Goal: Task Accomplishment & Management: Manage account settings

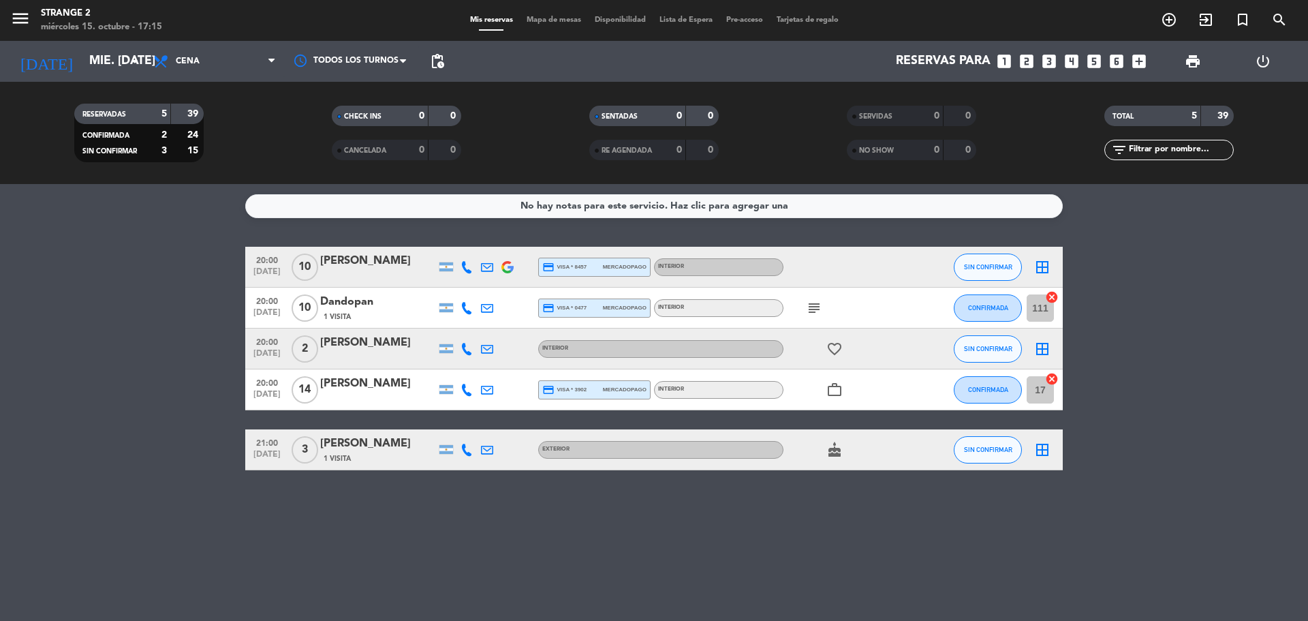
click at [553, 18] on span "Mapa de mesas" at bounding box center [554, 19] width 68 height 7
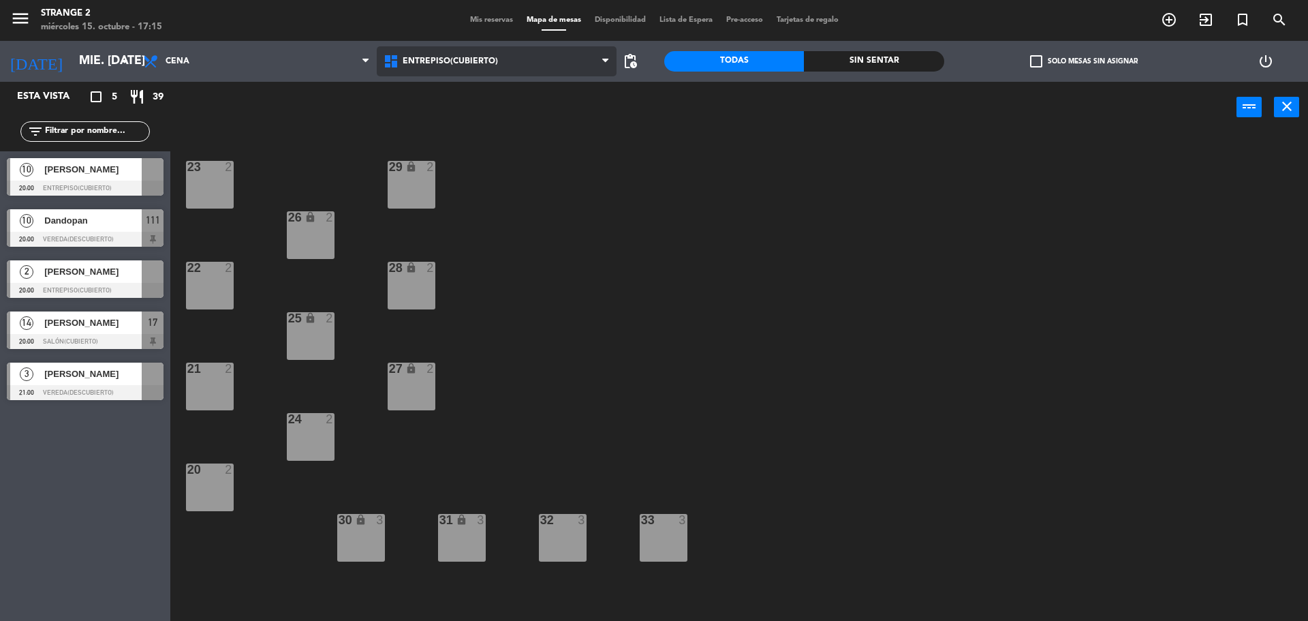
click at [403, 48] on span "Entrepiso(Cubierto)" at bounding box center [497, 61] width 241 height 30
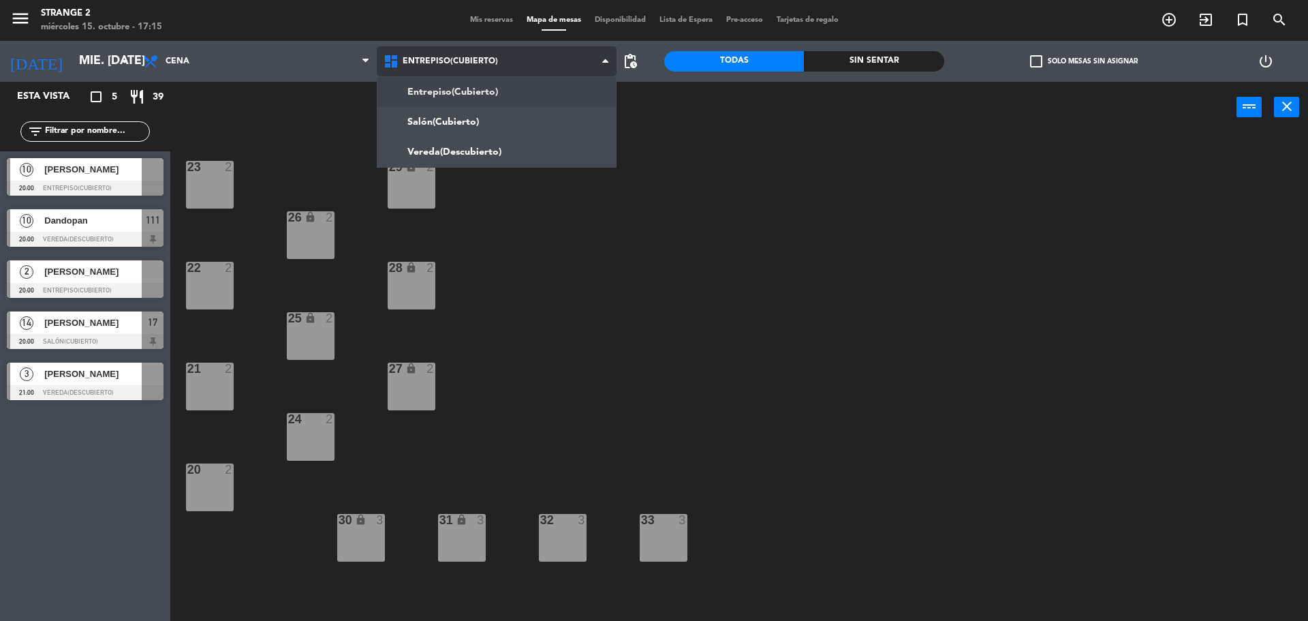
click at [445, 112] on ng-component "menu Strange 2 miércoles 15. octubre - 17:15 Mis reservas Mapa de mesas Disponi…" at bounding box center [654, 312] width 1308 height 624
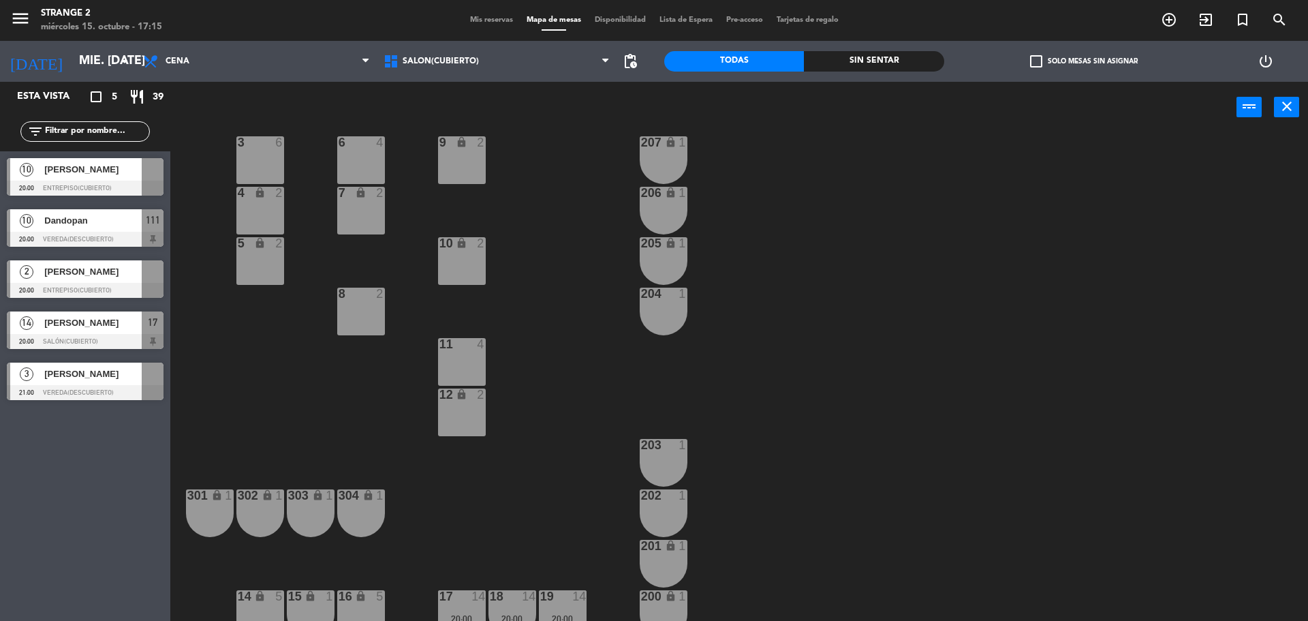
scroll to position [38, 0]
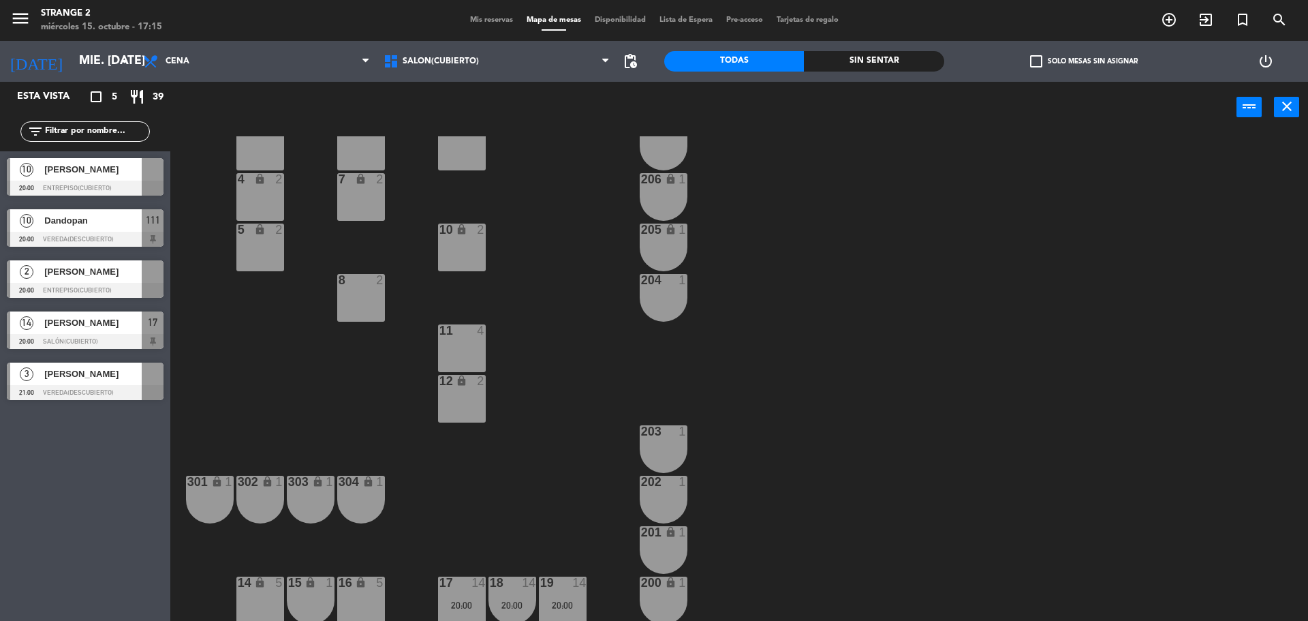
click at [101, 176] on div "10 [PERSON_NAME] 20:00 Entrepiso(Cubierto)" at bounding box center [85, 176] width 170 height 51
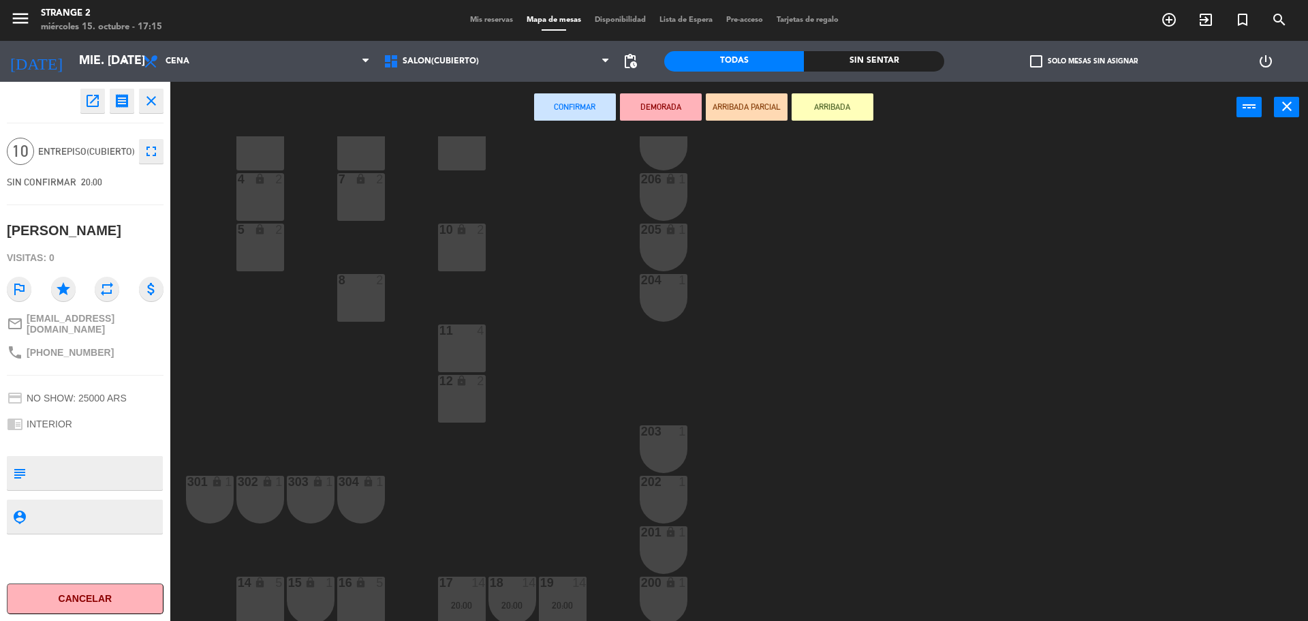
click at [358, 591] on div "16 lock 5" at bounding box center [361, 600] width 48 height 48
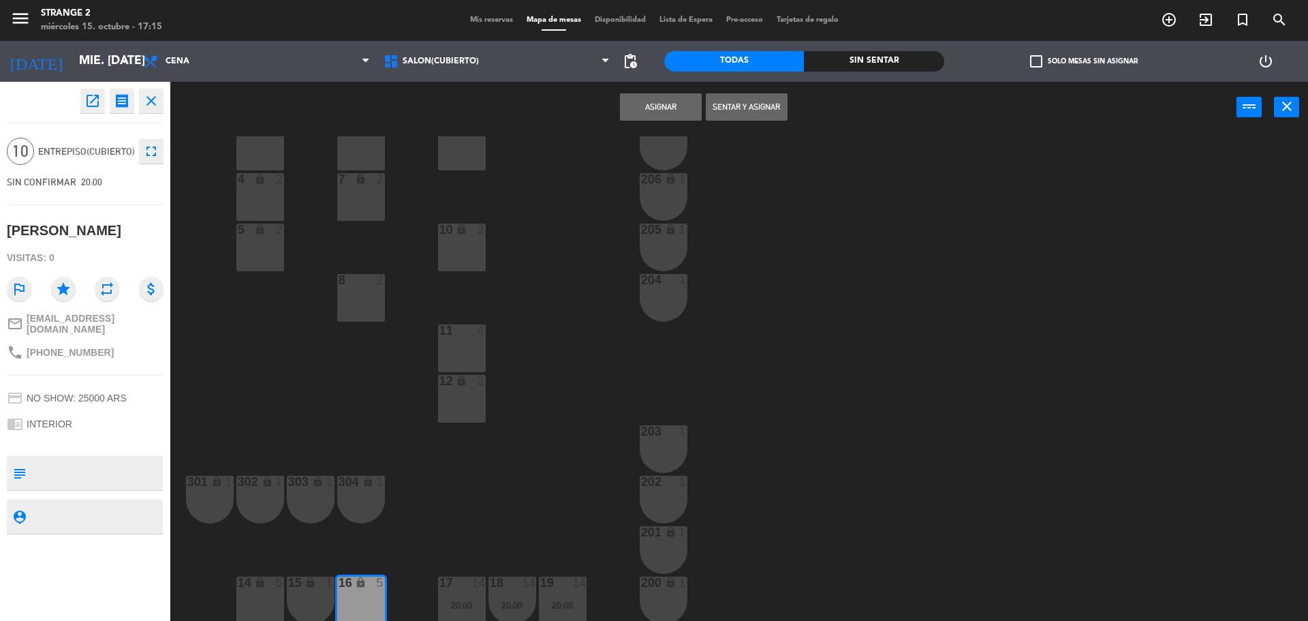
drag, startPoint x: 303, startPoint y: 591, endPoint x: 249, endPoint y: 592, distance: 53.8
click at [302, 591] on div "15 lock 1" at bounding box center [311, 600] width 48 height 48
click at [230, 593] on div "3 6 6 4 9 lock 2 207 lock 1 4 lock 2 7 lock 2 206 lock 1 5 lock 2 10 lock 2 205…" at bounding box center [745, 380] width 1125 height 488
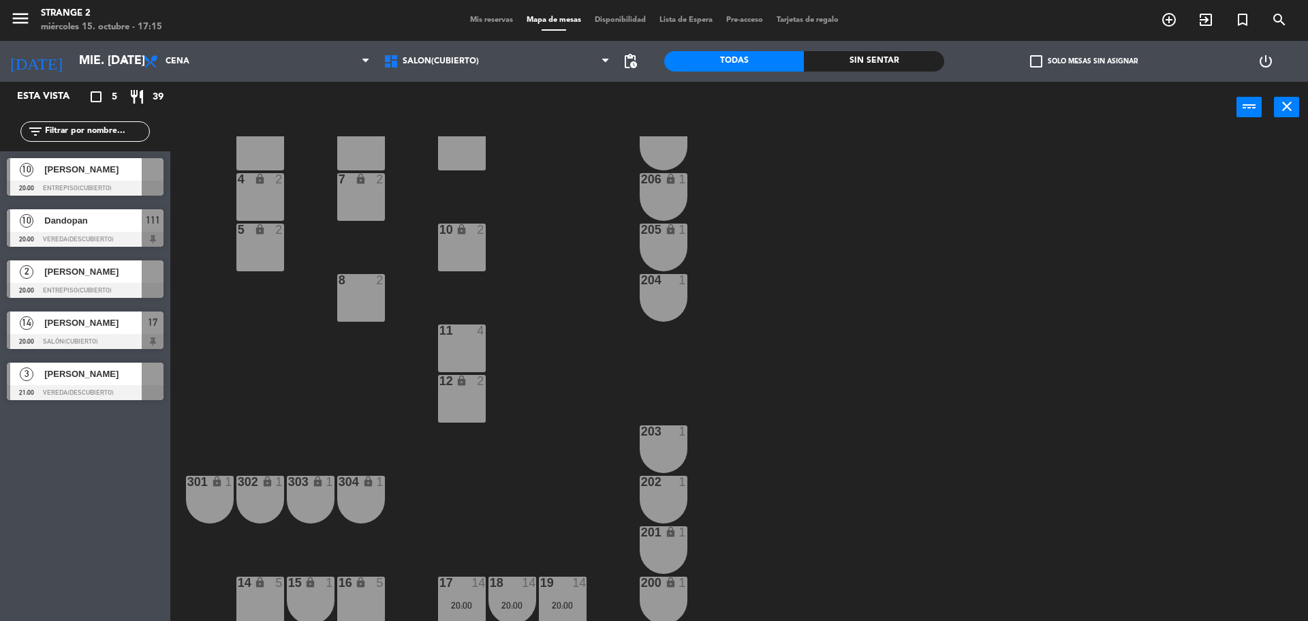
click at [78, 187] on div at bounding box center [85, 188] width 157 height 15
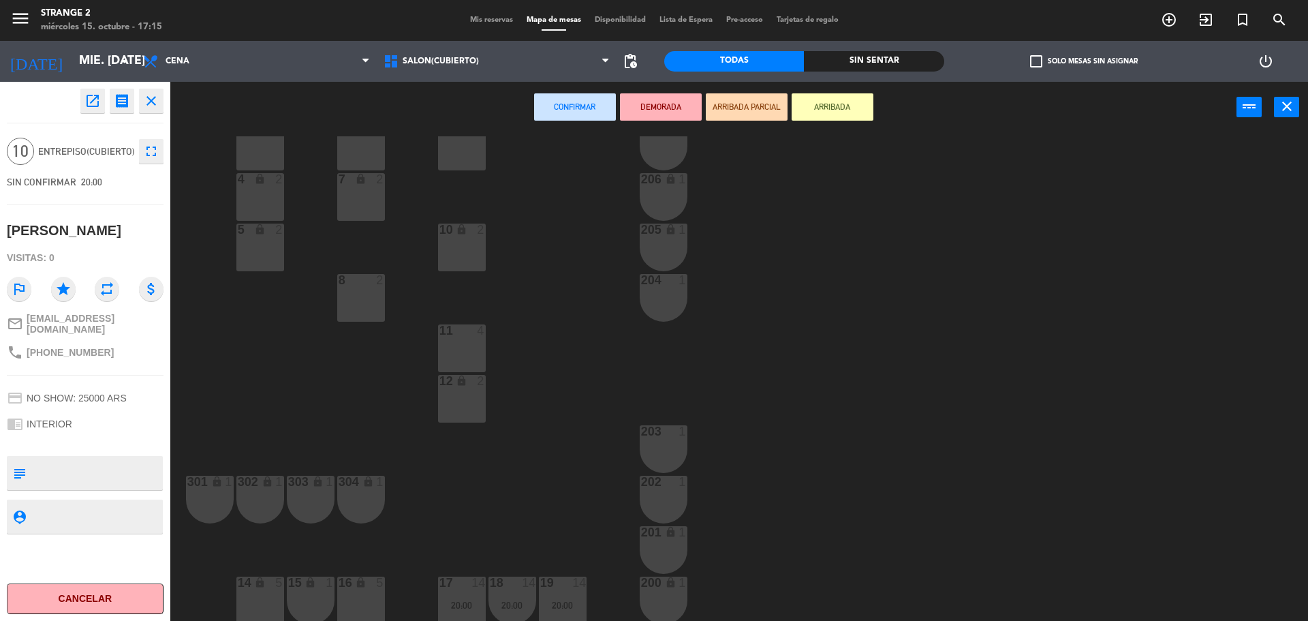
click at [260, 597] on div "14 lock 5" at bounding box center [260, 600] width 48 height 48
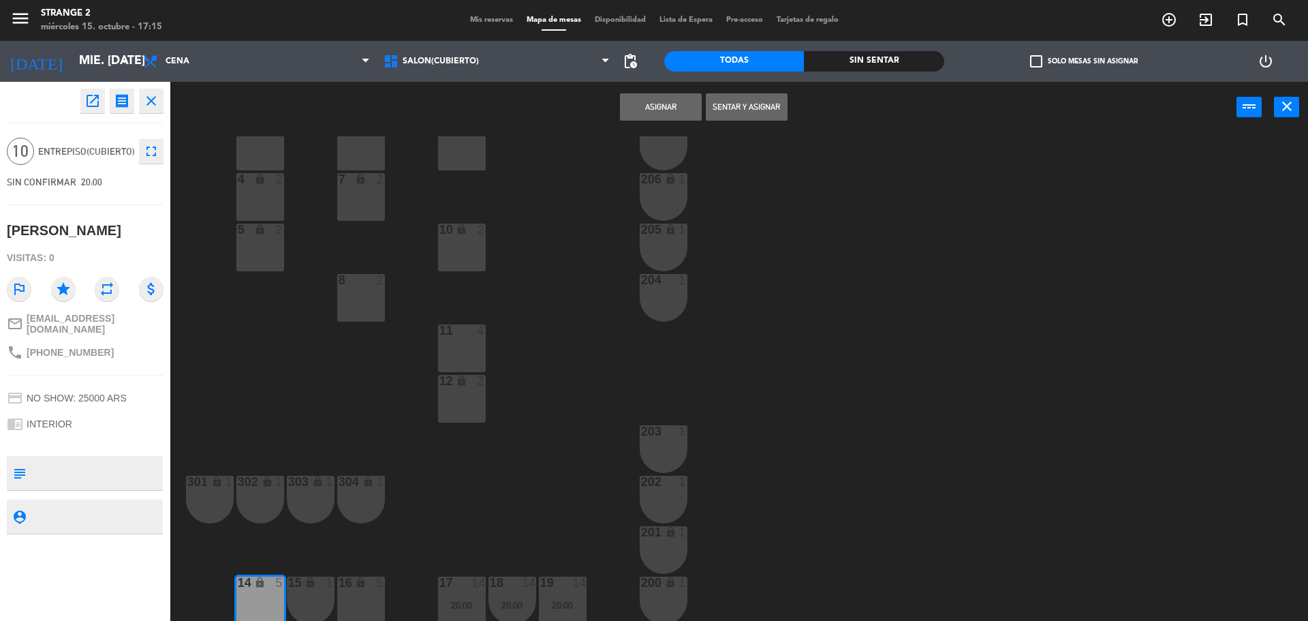
click at [315, 595] on div "15 lock 1" at bounding box center [311, 600] width 48 height 48
click at [357, 600] on div "16 lock 5" at bounding box center [361, 600] width 48 height 48
click at [655, 104] on button "Asignar" at bounding box center [661, 106] width 82 height 27
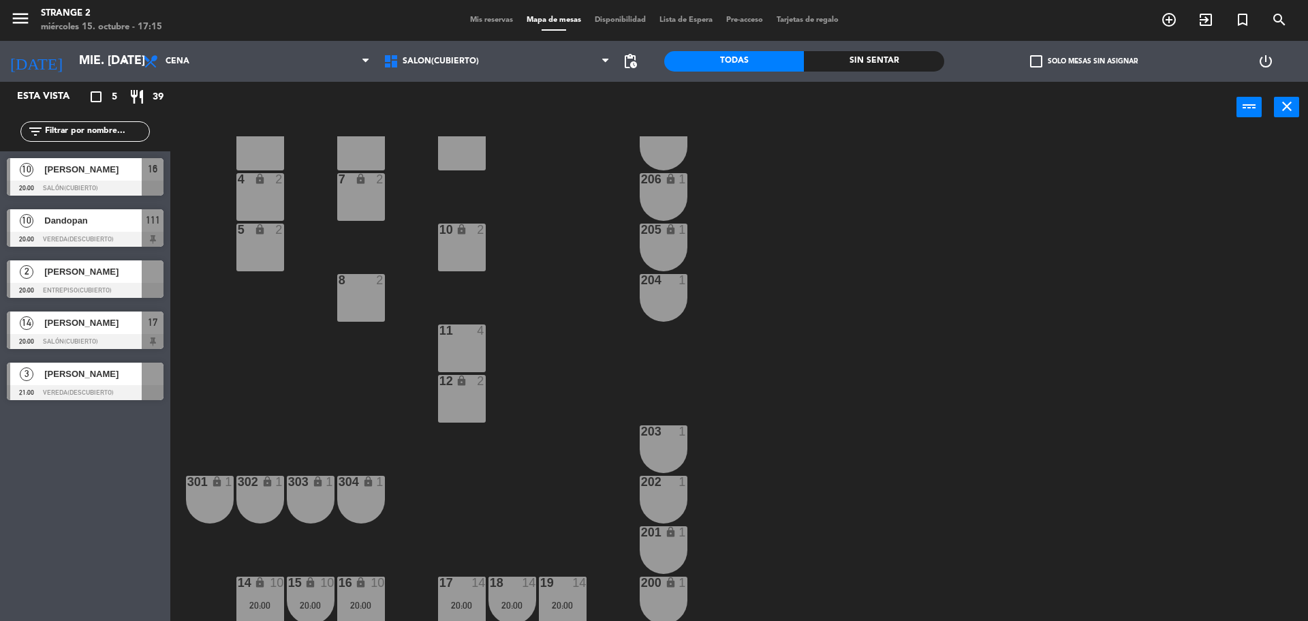
click at [108, 285] on div "2 [PERSON_NAME] 20:00 Entrepiso(Cubierto)" at bounding box center [85, 278] width 170 height 51
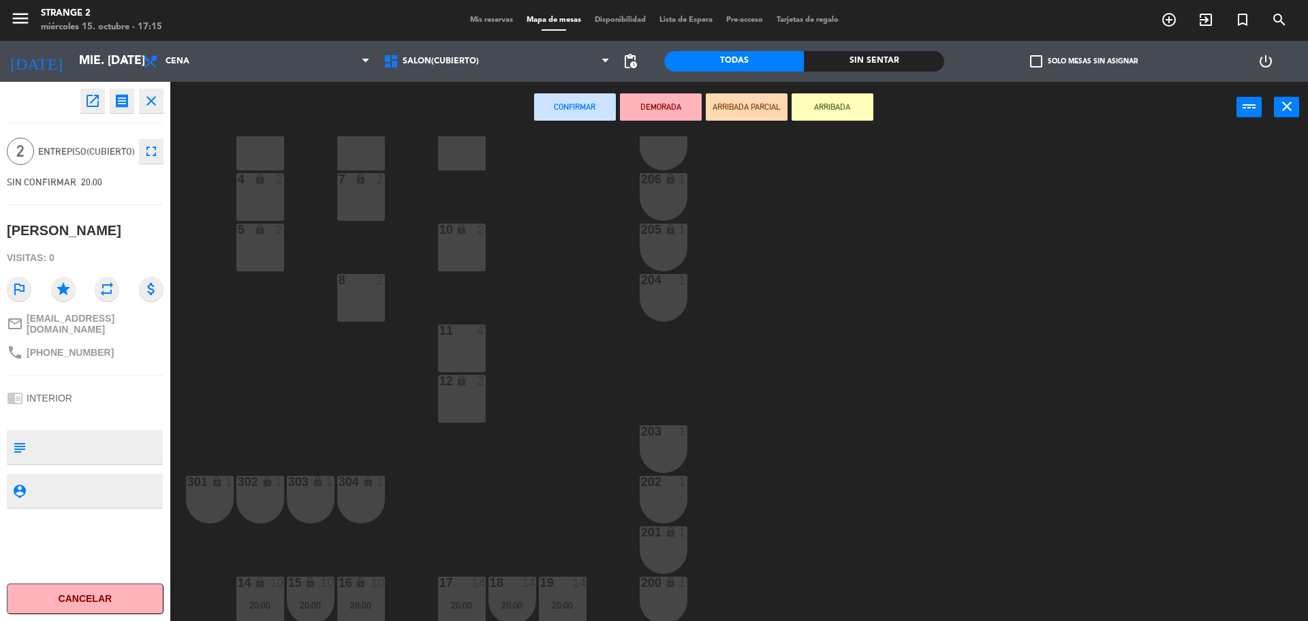
click at [363, 300] on div "8 2" at bounding box center [361, 298] width 48 height 48
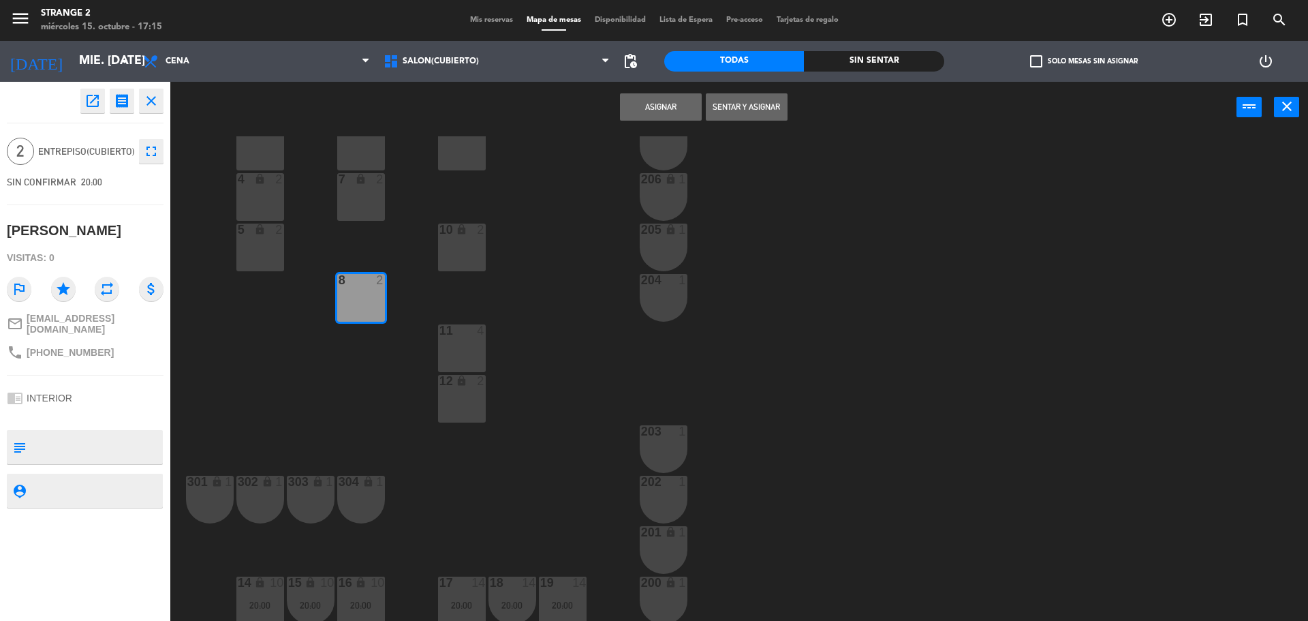
click at [663, 104] on button "Asignar" at bounding box center [661, 106] width 82 height 27
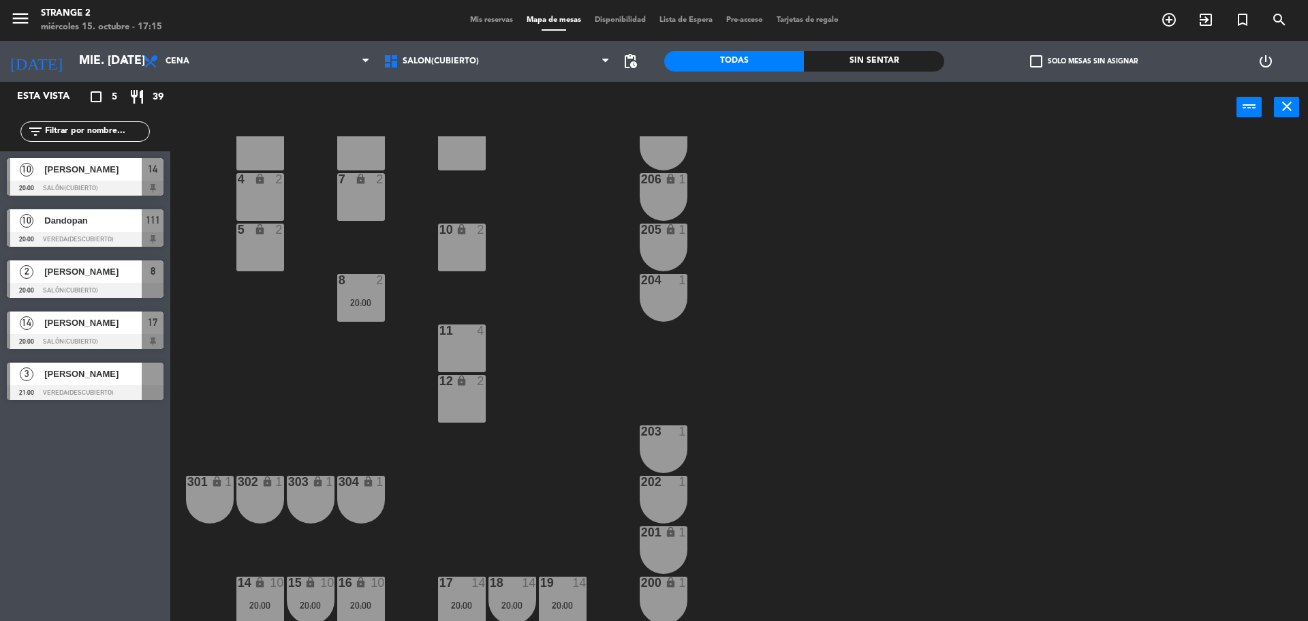
click at [119, 386] on div at bounding box center [85, 392] width 157 height 15
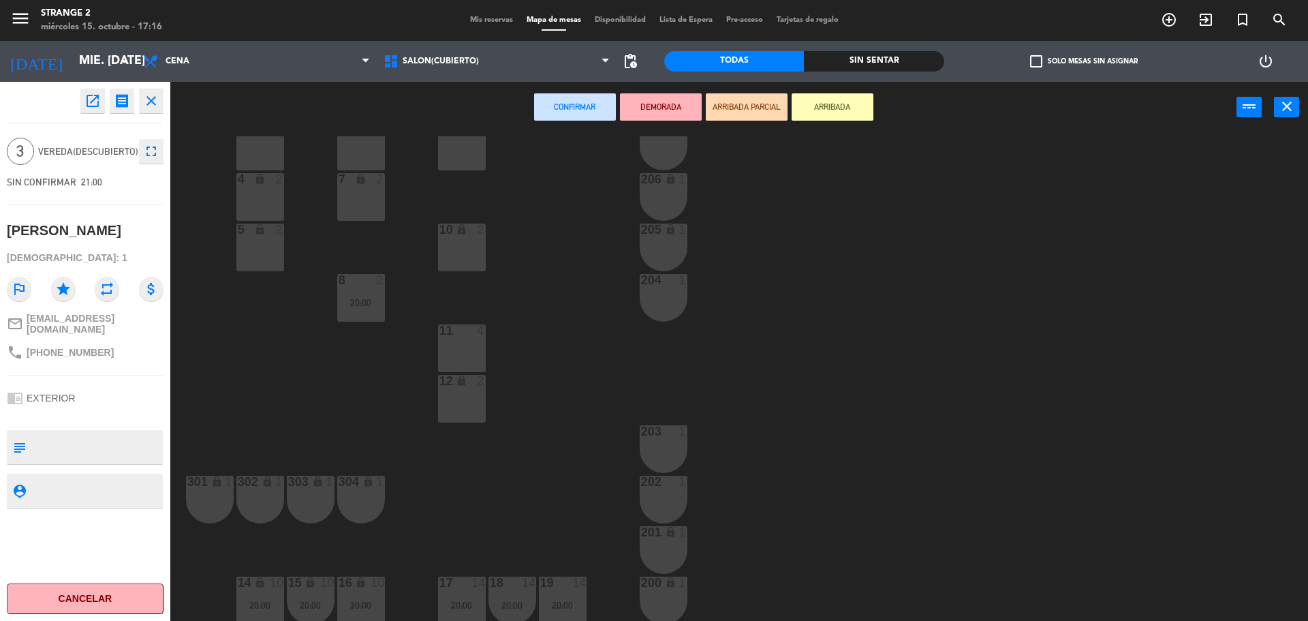
click at [463, 351] on div "11 4" at bounding box center [462, 348] width 48 height 48
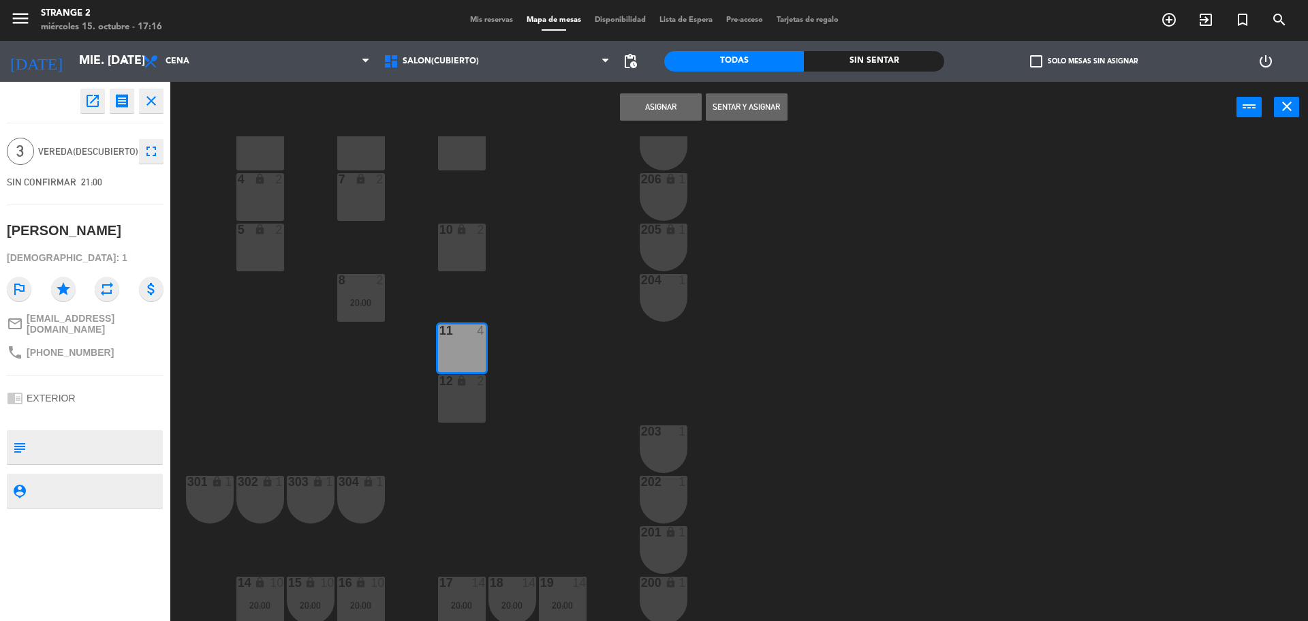
click at [450, 388] on div "12 lock 2" at bounding box center [462, 399] width 48 height 48
click at [456, 400] on div "12 lock 2" at bounding box center [462, 399] width 48 height 48
click at [467, 350] on div "11 4" at bounding box center [462, 348] width 48 height 48
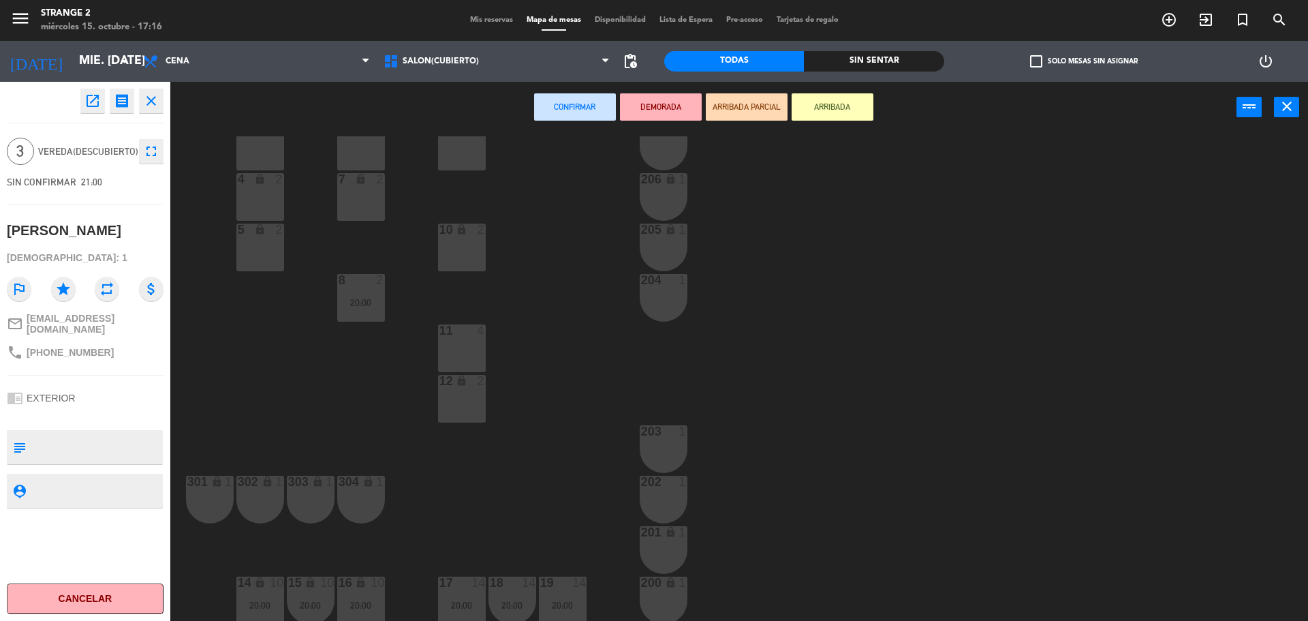
click at [378, 357] on div "3 6 6 4 9 lock 2 207 lock 1 4 lock 2 7 lock 2 206 lock 1 5 lock 2 10 lock 2 205…" at bounding box center [745, 380] width 1125 height 488
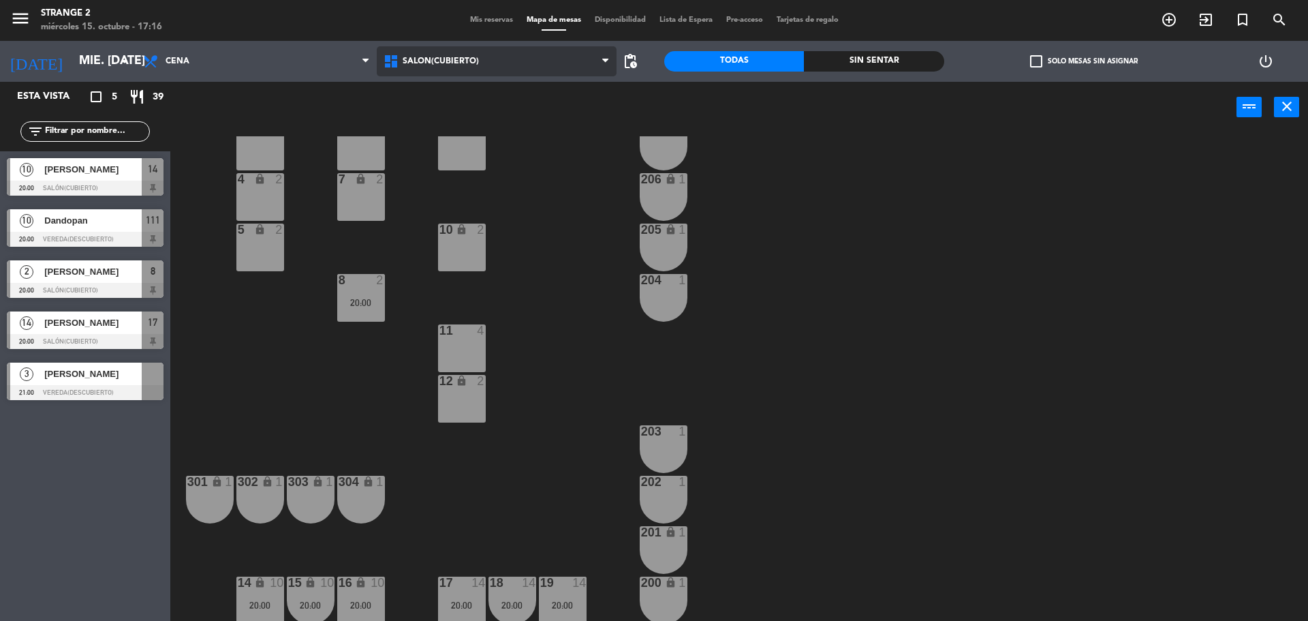
click at [429, 61] on span "Salón(Cubierto)" at bounding box center [441, 62] width 76 height 10
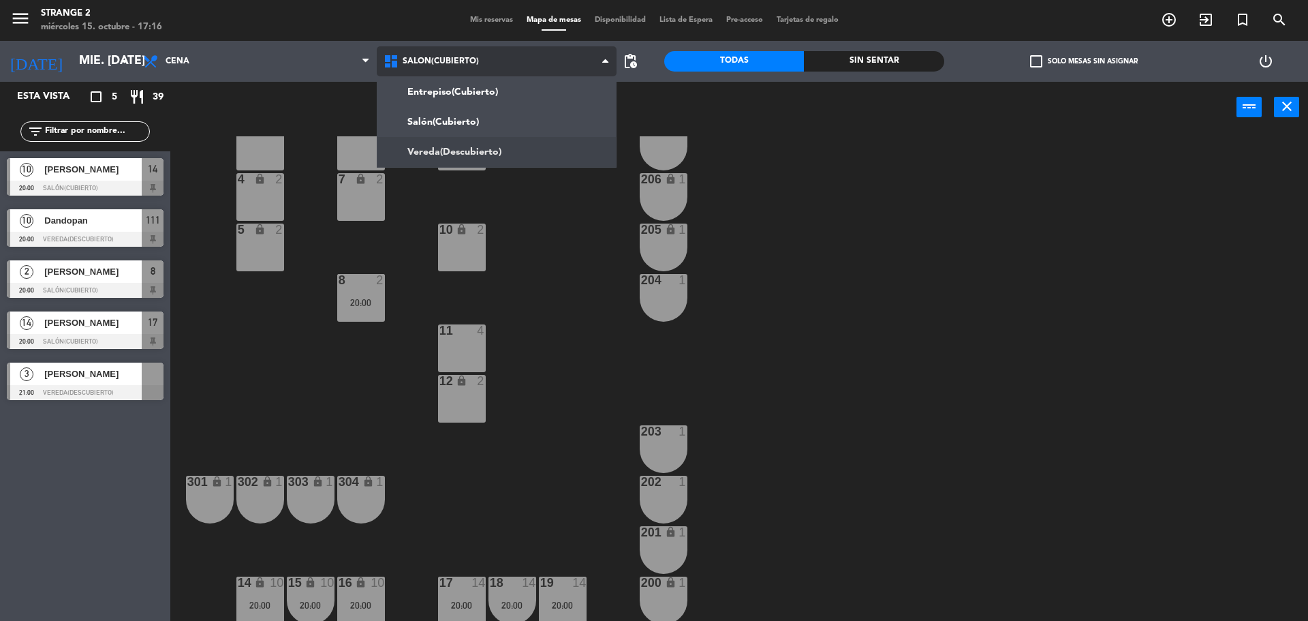
scroll to position [0, 0]
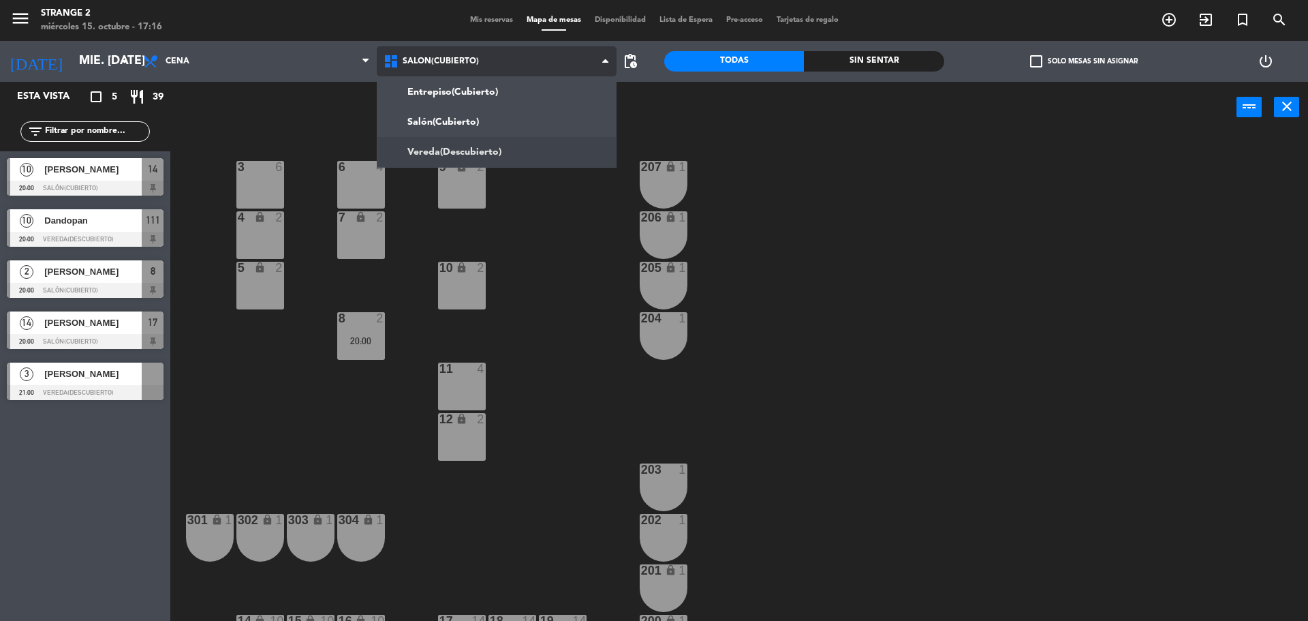
click at [444, 151] on ng-component "menu Strange 2 miércoles 15. octubre - 17:16 Mis reservas Mapa de mesas Disponi…" at bounding box center [654, 312] width 1308 height 624
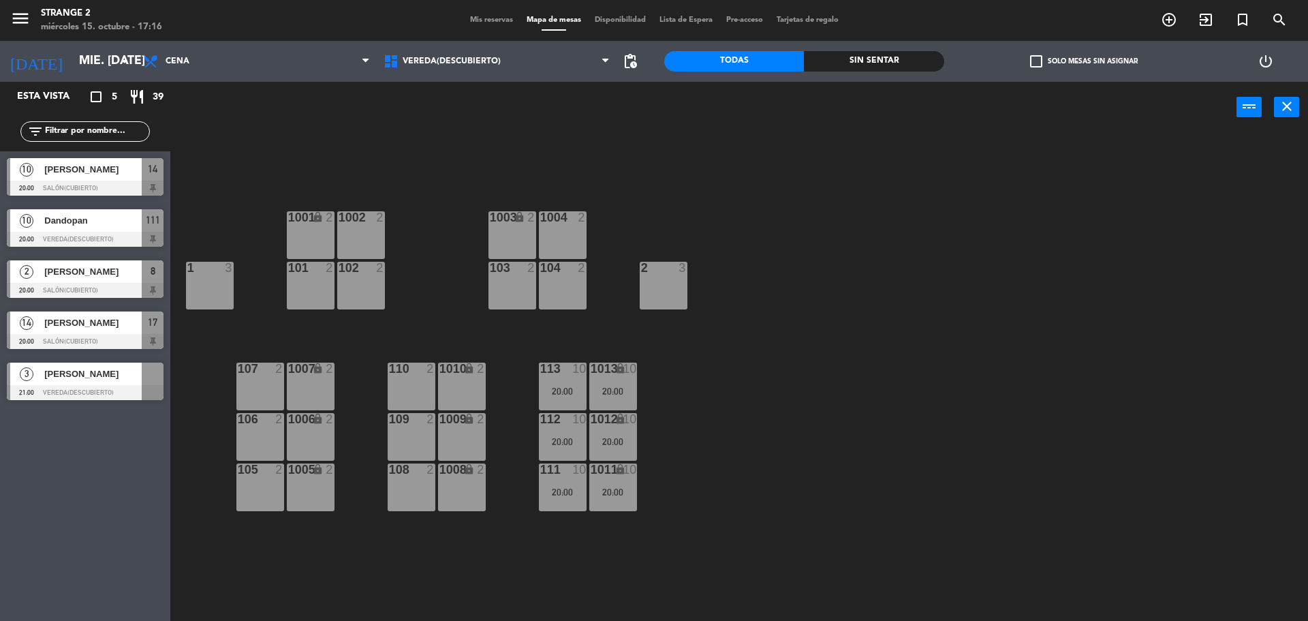
click at [100, 379] on span "[PERSON_NAME]" at bounding box center [92, 374] width 97 height 14
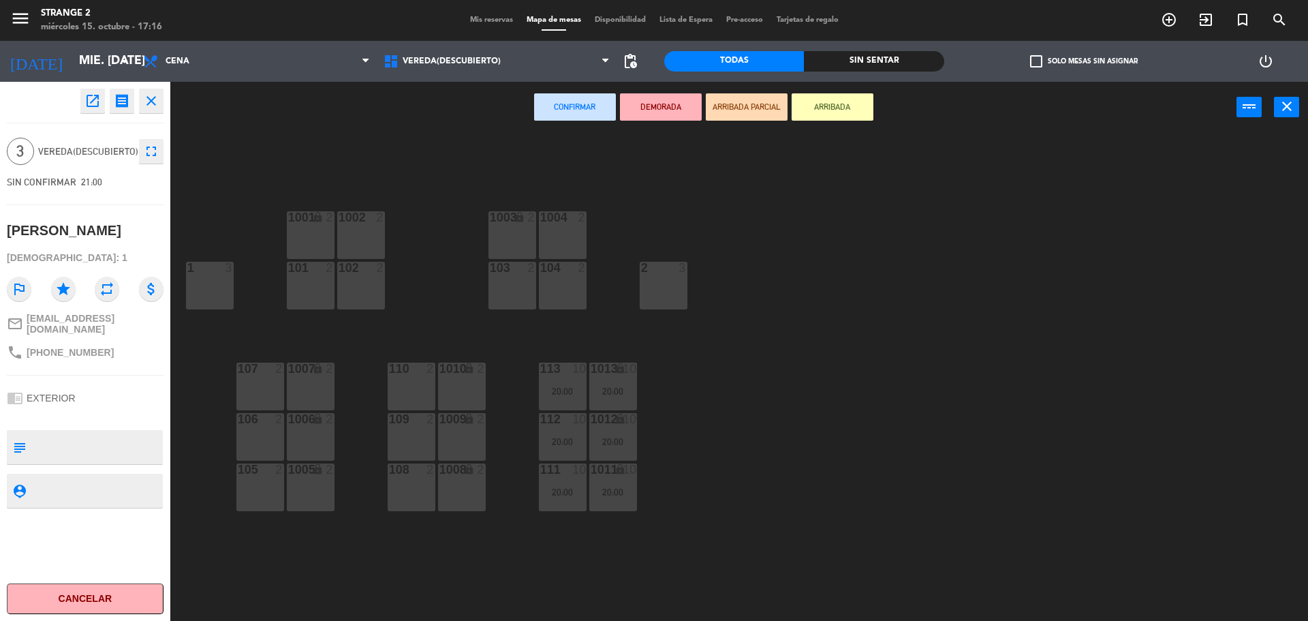
click at [224, 287] on div "1 3" at bounding box center [210, 286] width 48 height 48
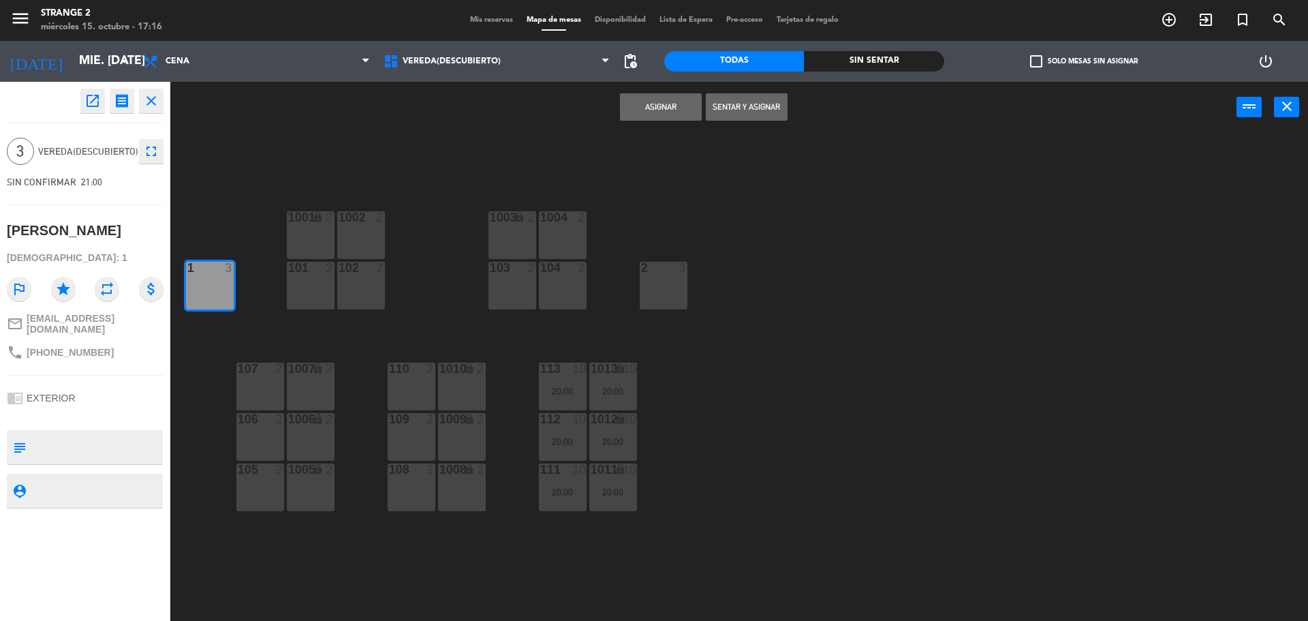
click at [675, 105] on button "Asignar" at bounding box center [661, 106] width 82 height 27
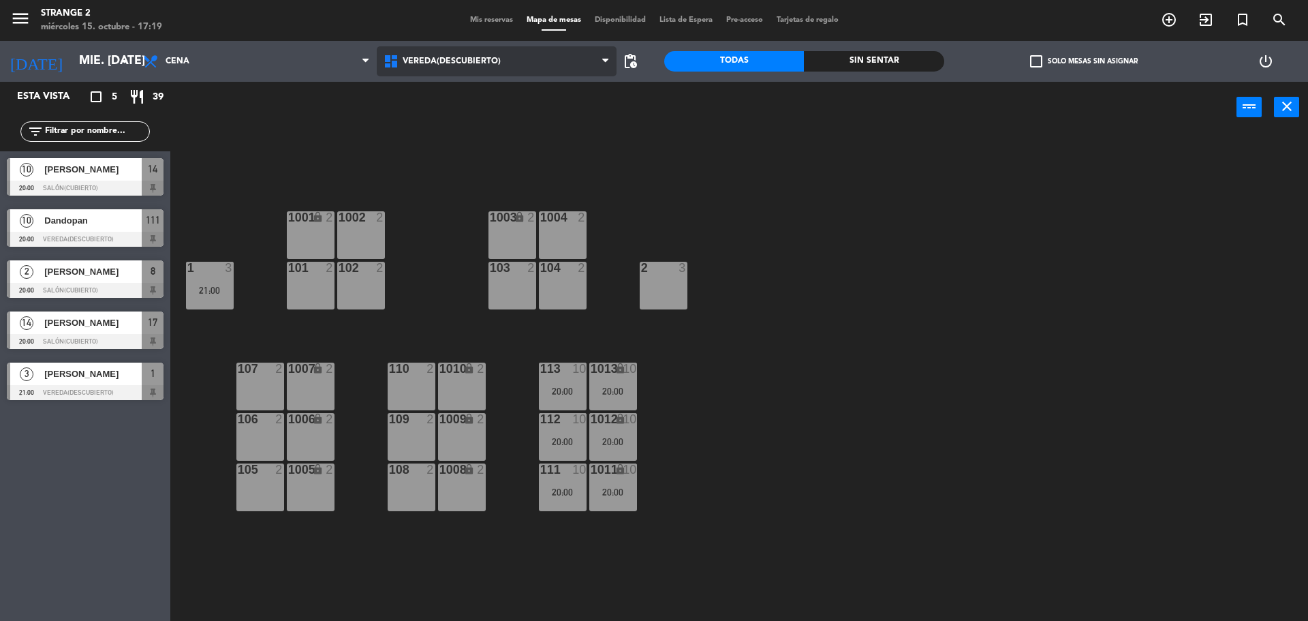
click at [458, 62] on span "Vereda(Descubierto)" at bounding box center [452, 62] width 98 height 10
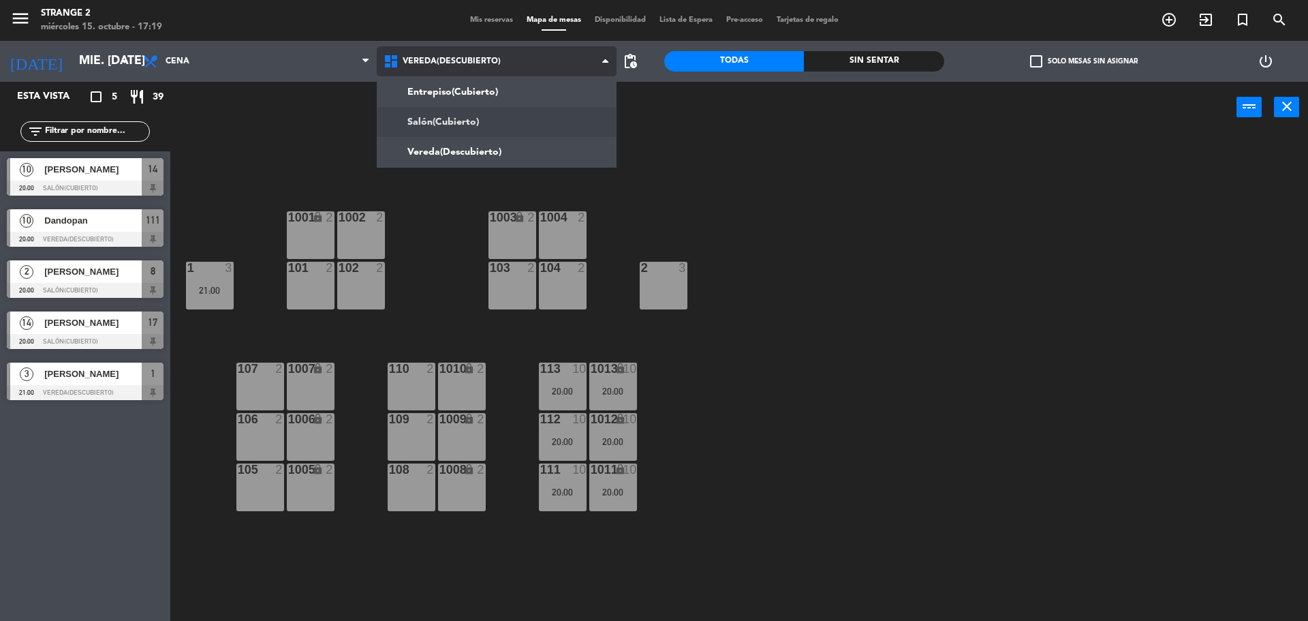
click at [468, 127] on ng-component "menu Strange 2 miércoles 15. octubre - 17:19 Mis reservas Mapa de mesas Disponi…" at bounding box center [654, 312] width 1308 height 624
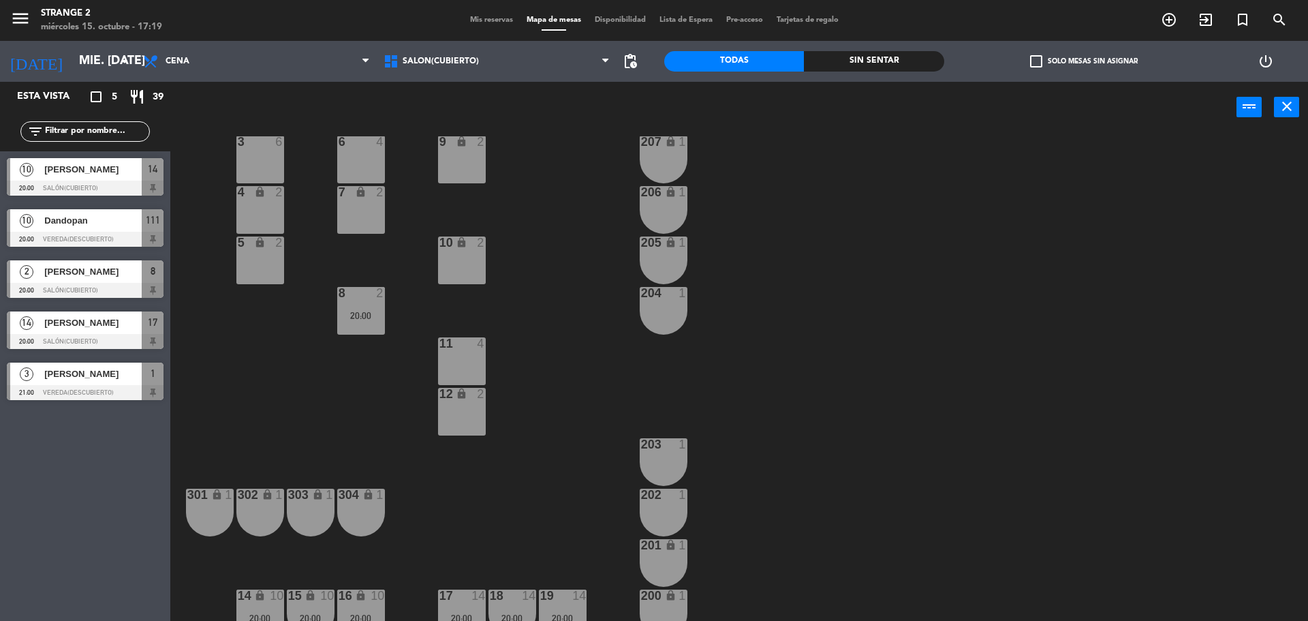
scroll to position [38, 0]
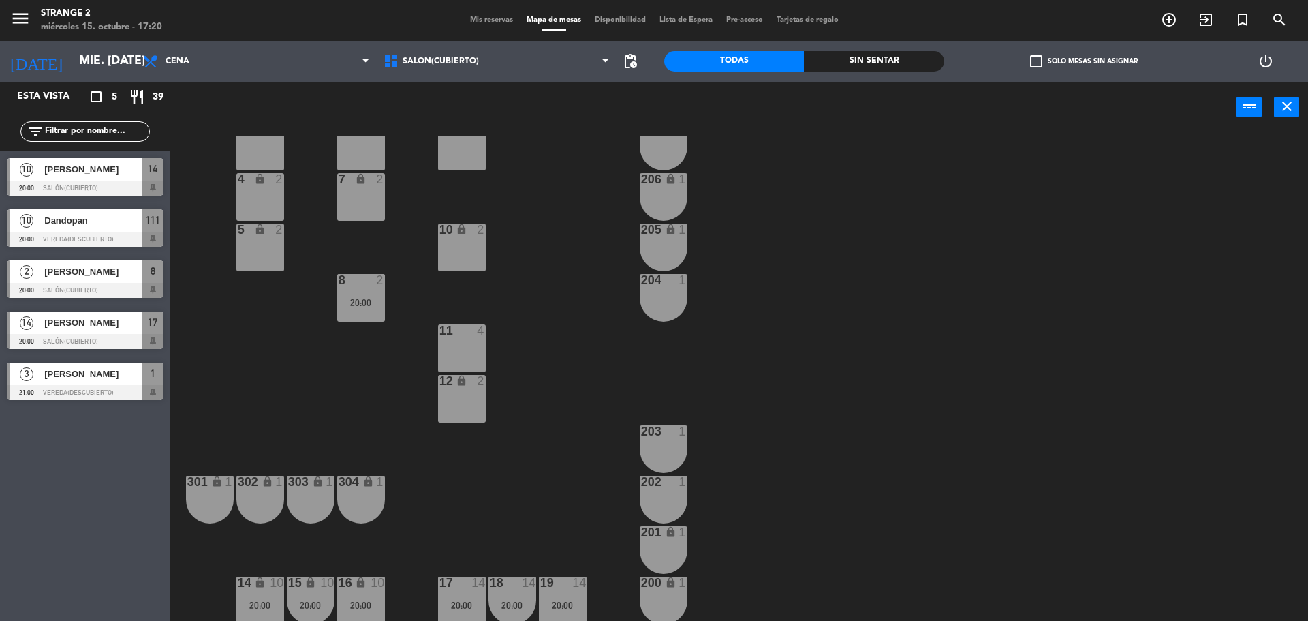
click at [474, 15] on div "Mis reservas Mapa de mesas Disponibilidad Lista de Espera Pre-acceso Tarjetas d…" at bounding box center [654, 20] width 382 height 12
click at [476, 20] on span "Mis reservas" at bounding box center [491, 19] width 57 height 7
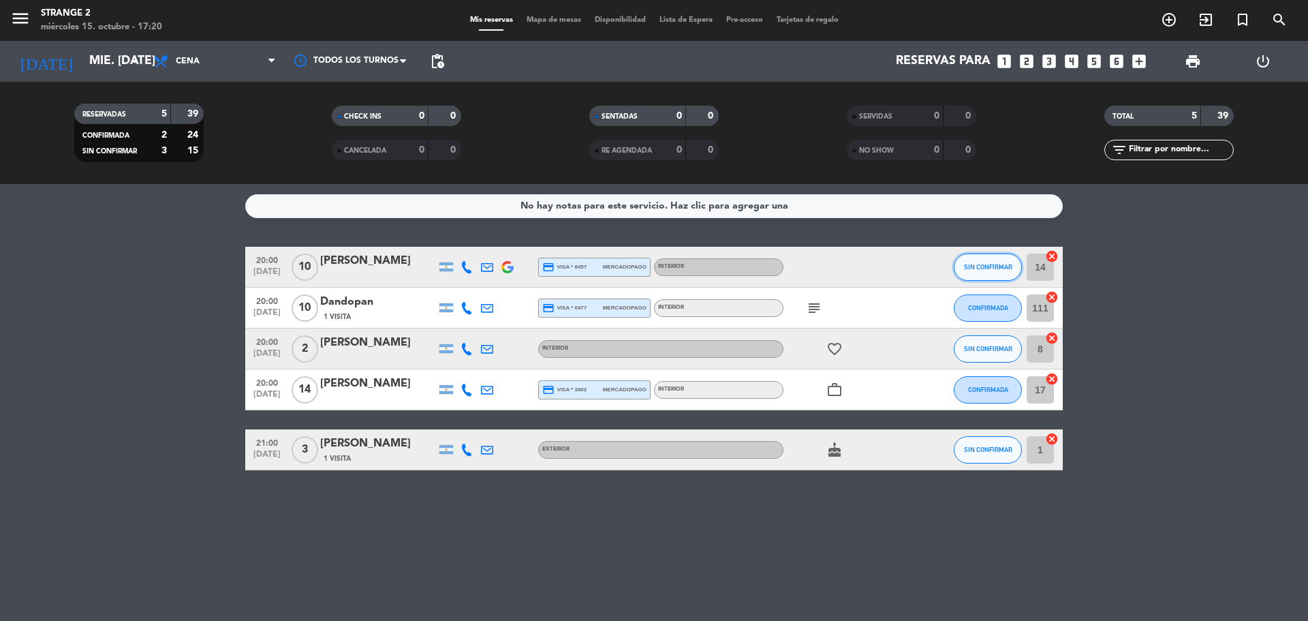
click at [1006, 269] on span "SIN CONFIRMAR" at bounding box center [988, 266] width 48 height 7
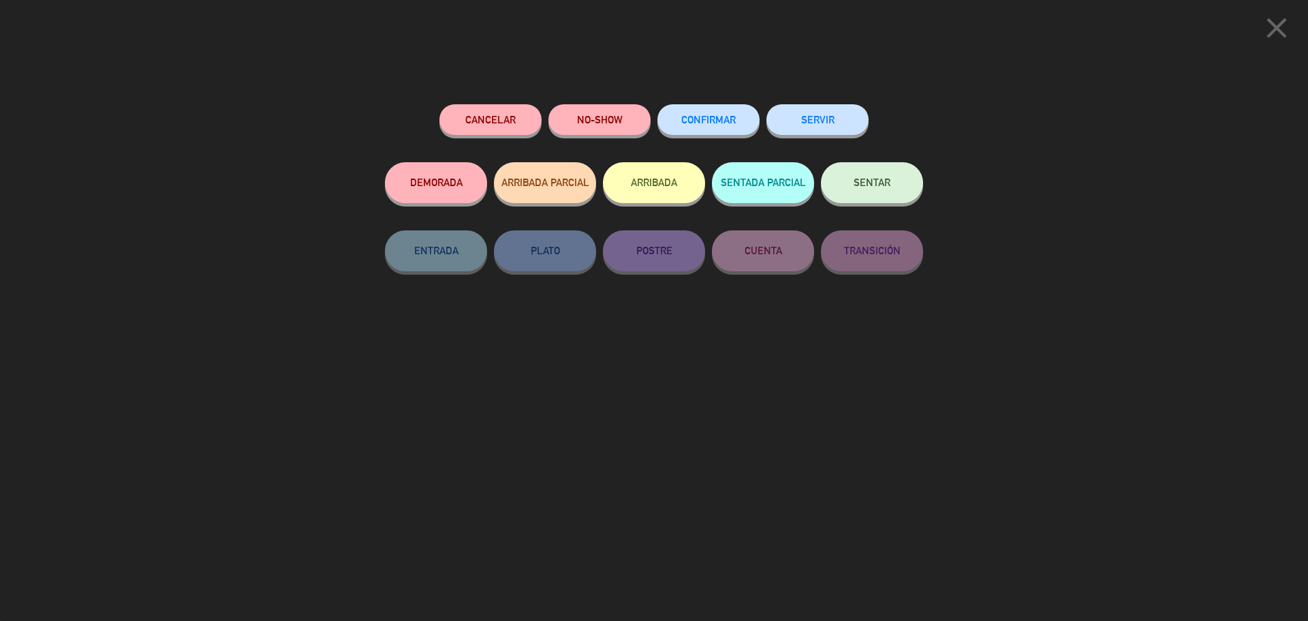
click at [732, 116] on span "CONFIRMAR" at bounding box center [708, 120] width 55 height 12
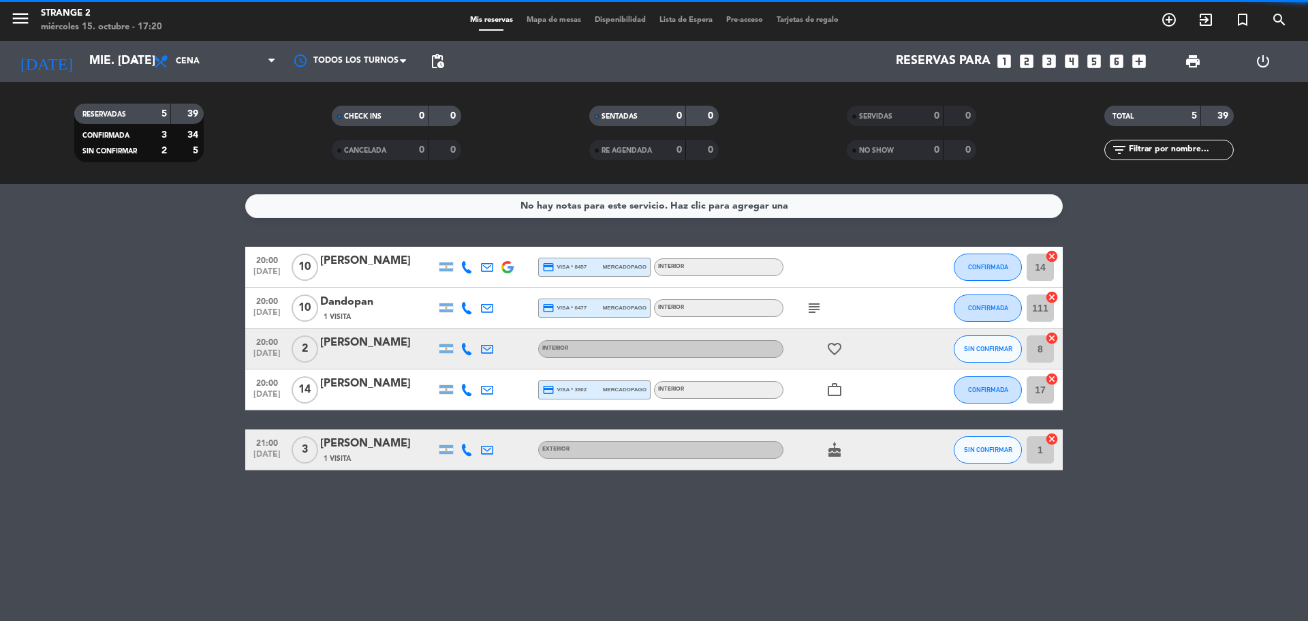
click at [995, 344] on button "SIN CONFIRMAR" at bounding box center [988, 348] width 68 height 27
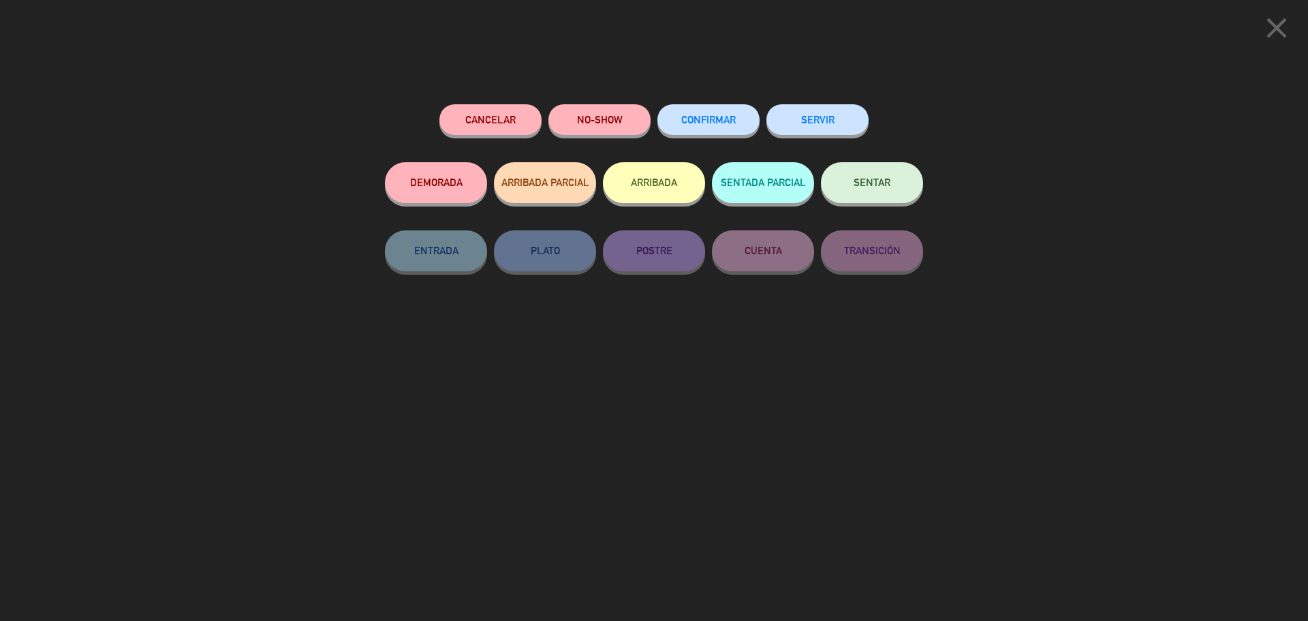
click at [701, 125] on span "CONFIRMAR" at bounding box center [708, 120] width 55 height 12
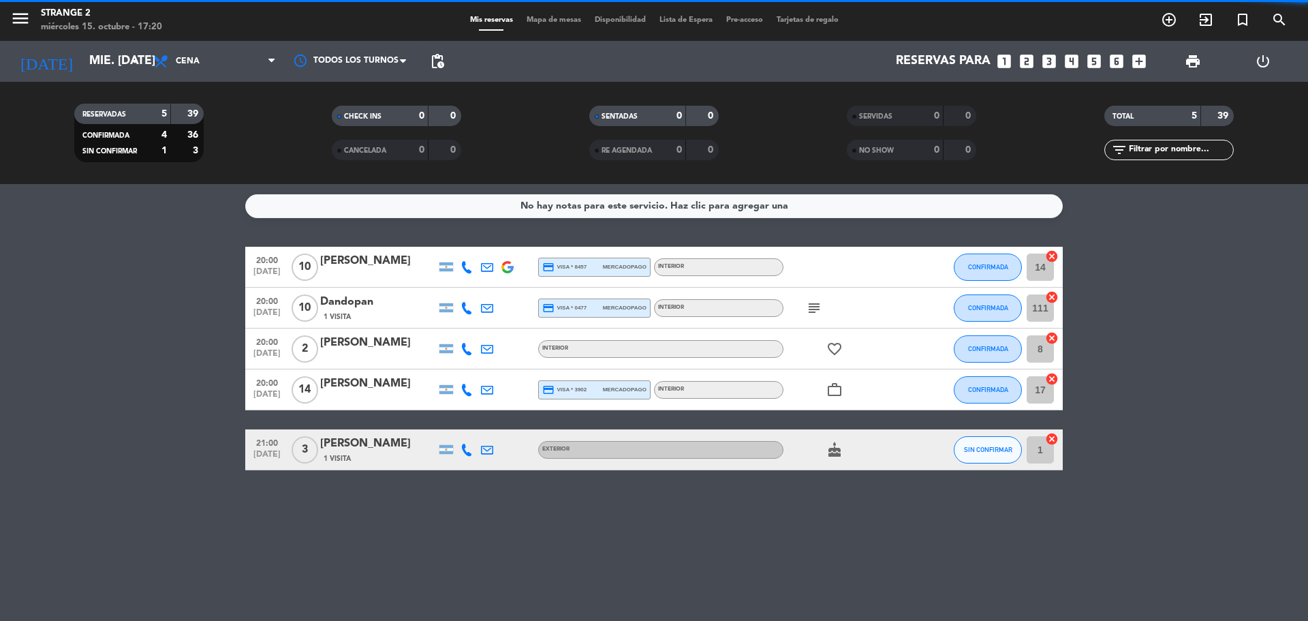
click at [992, 454] on button "SIN CONFIRMAR" at bounding box center [988, 449] width 68 height 27
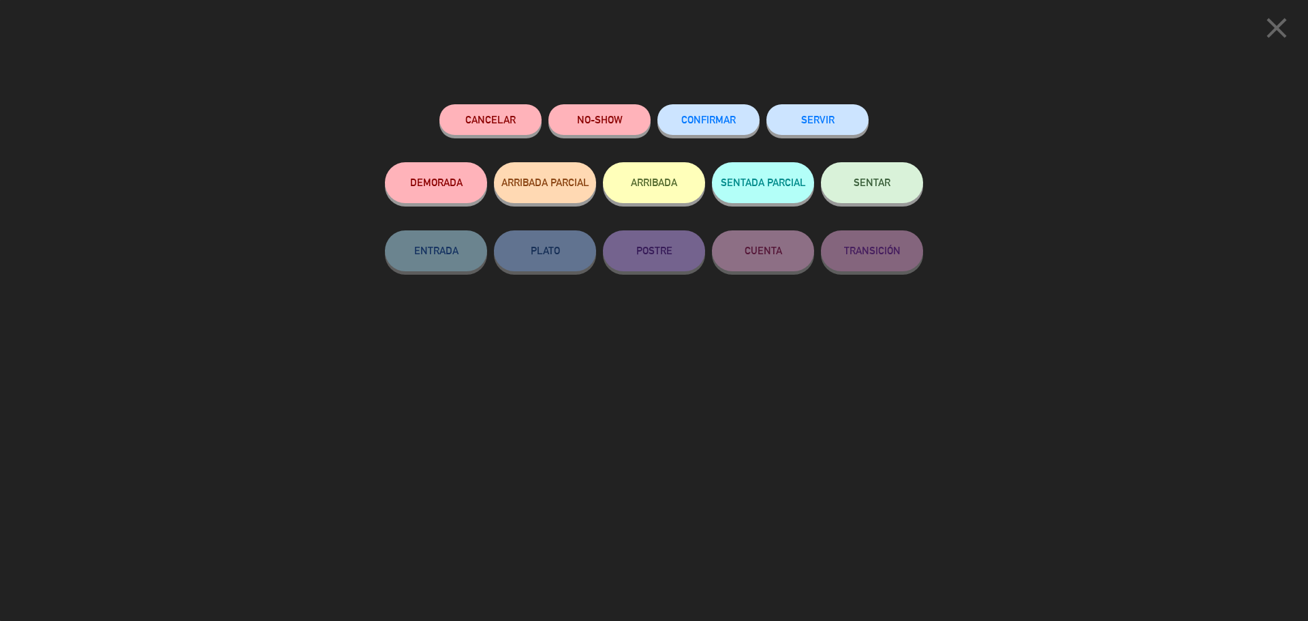
click at [715, 120] on span "CONFIRMAR" at bounding box center [708, 120] width 55 height 12
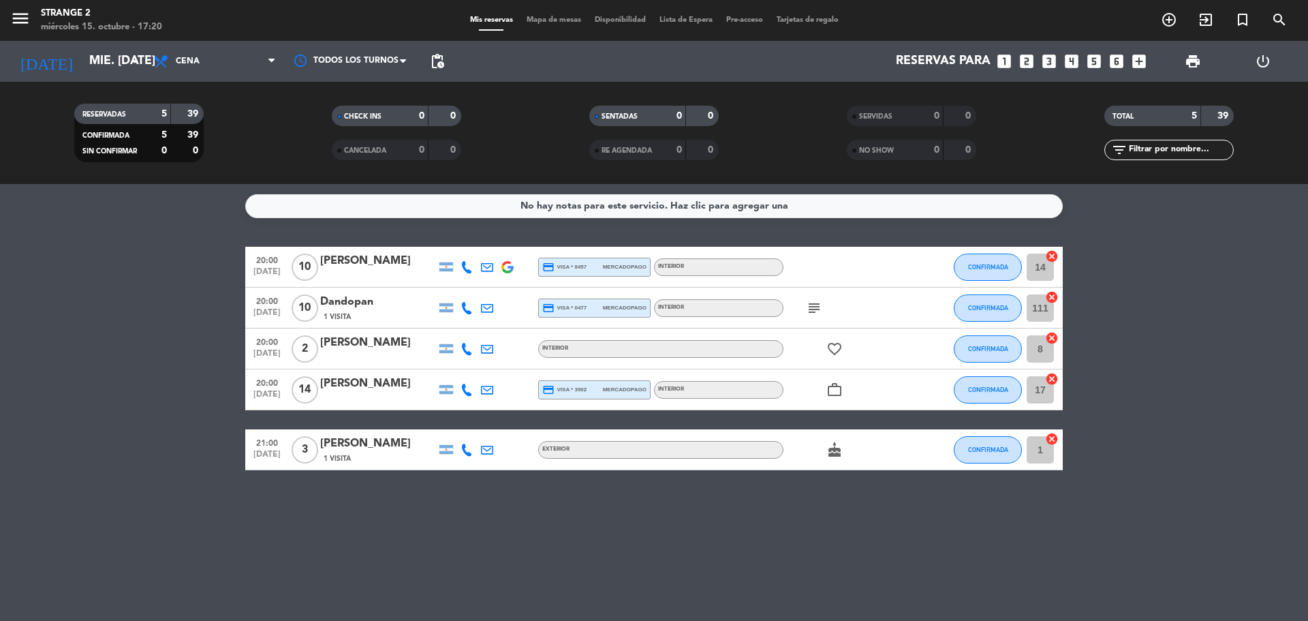
click at [566, 17] on span "Mapa de mesas" at bounding box center [554, 19] width 68 height 7
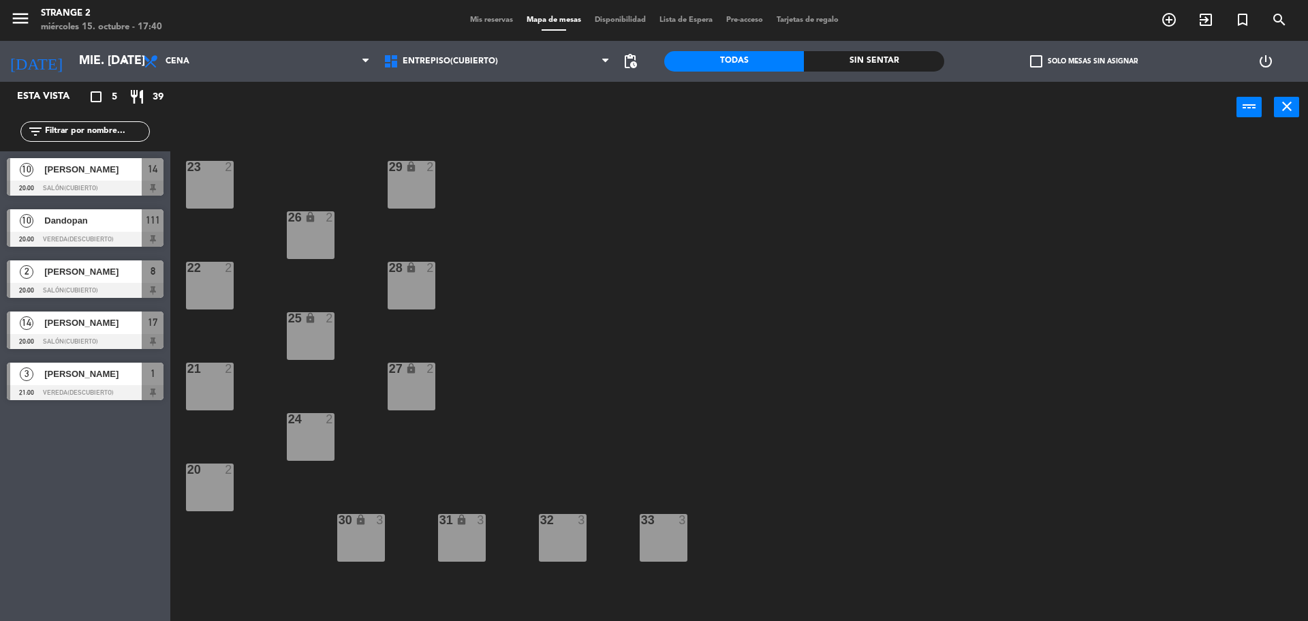
click at [409, 42] on div "Entrepiso(Cubierto) Salón(Cubierto) Vereda(Descubierto) Entrepiso(Cubierto) Ent…" at bounding box center [497, 61] width 241 height 41
drag, startPoint x: 415, startPoint y: 56, endPoint x: 431, endPoint y: 76, distance: 26.2
click at [416, 56] on span "Entrepiso(Cubierto)" at bounding box center [497, 61] width 241 height 30
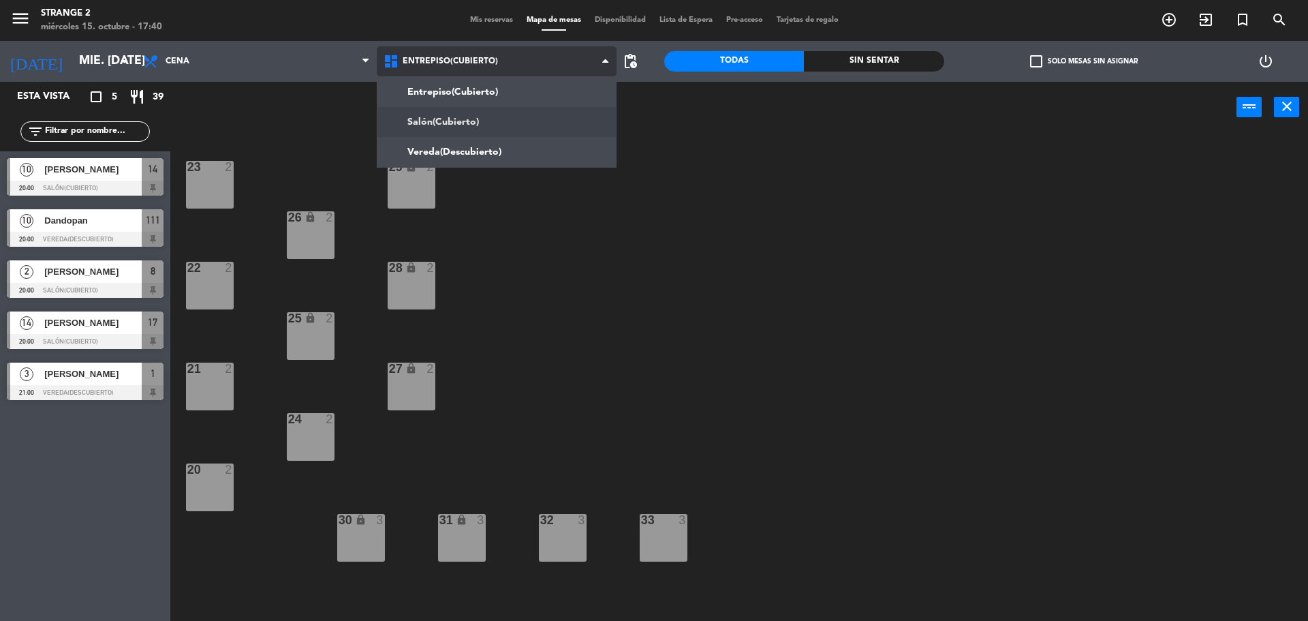
click at [439, 110] on ng-component "menu Strange 2 miércoles 15. octubre - 17:40 Mis reservas Mapa de mesas Disponi…" at bounding box center [654, 312] width 1308 height 624
